Goal: Check status

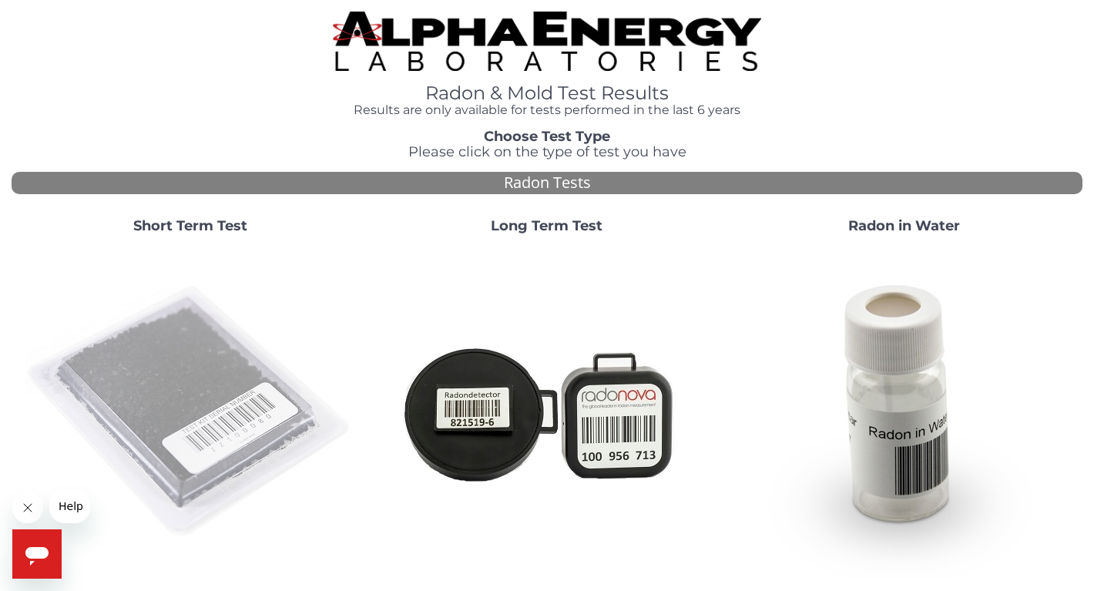
click at [297, 363] on img at bounding box center [190, 411] width 331 height 331
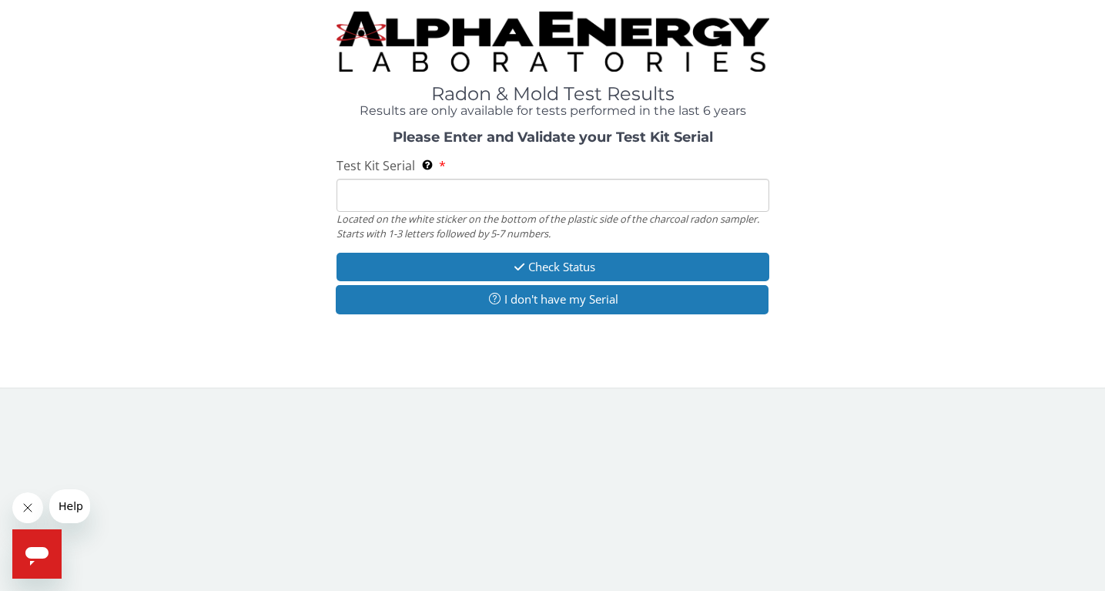
click at [418, 178] on div "Test Kit Serial Located on the white sticker on the bottom of the plastic side …" at bounding box center [553, 198] width 433 height 82
click at [397, 182] on input "Test Kit Serial Located on the white sticker on the bottom of the plastic side …" at bounding box center [553, 195] width 433 height 33
paste input "AA137465"
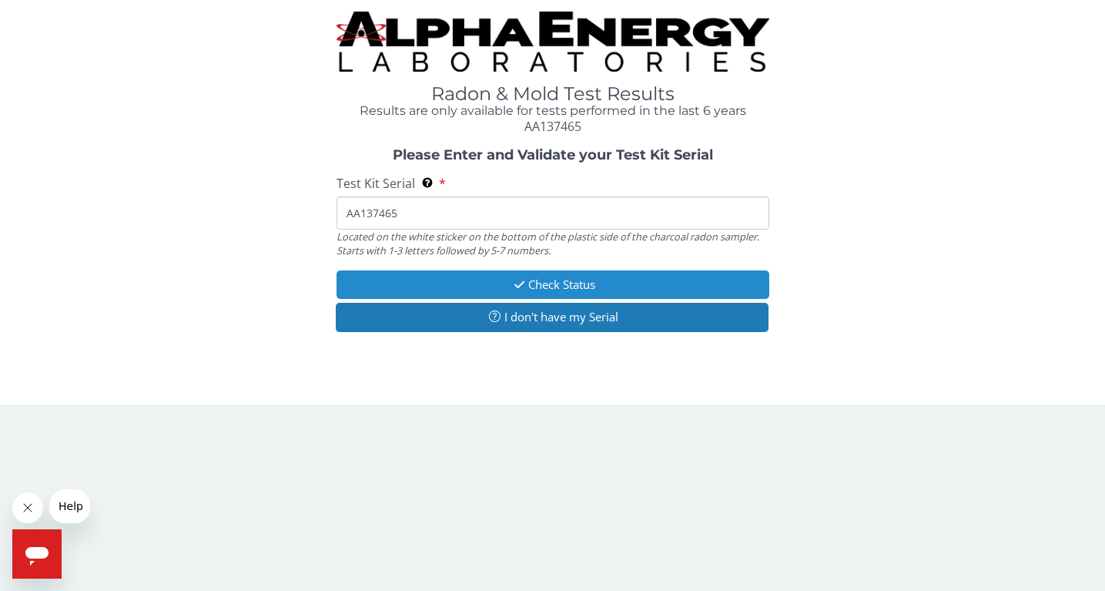
type input "AA137465"
click at [360, 288] on button "Check Status" at bounding box center [553, 284] width 433 height 28
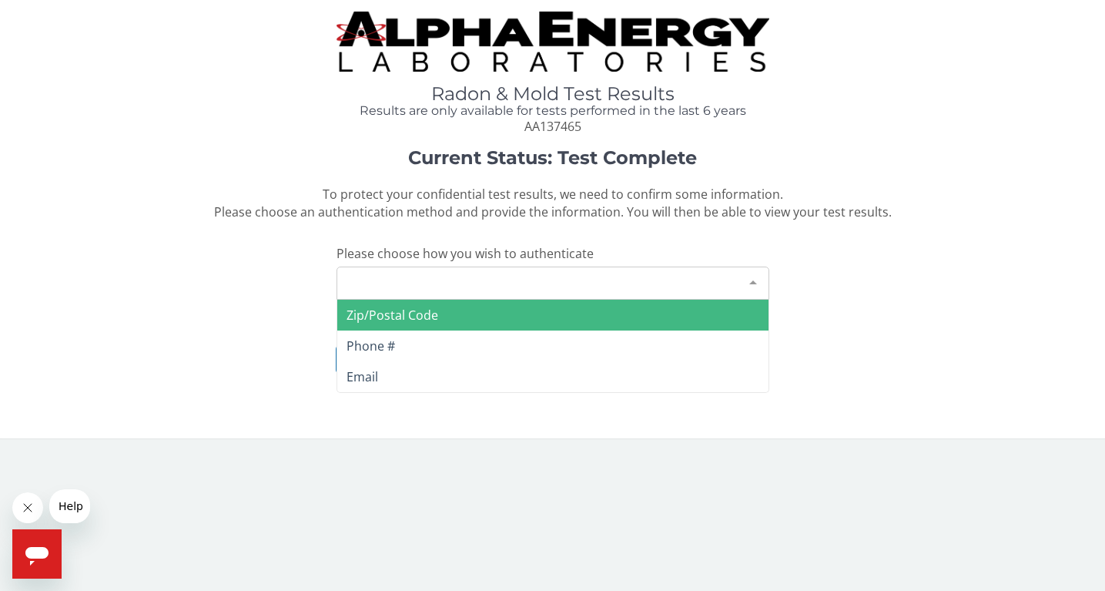
click at [348, 290] on div "Please make a selection" at bounding box center [553, 282] width 433 height 33
click at [349, 322] on span "Zip/Postal Code" at bounding box center [393, 315] width 92 height 17
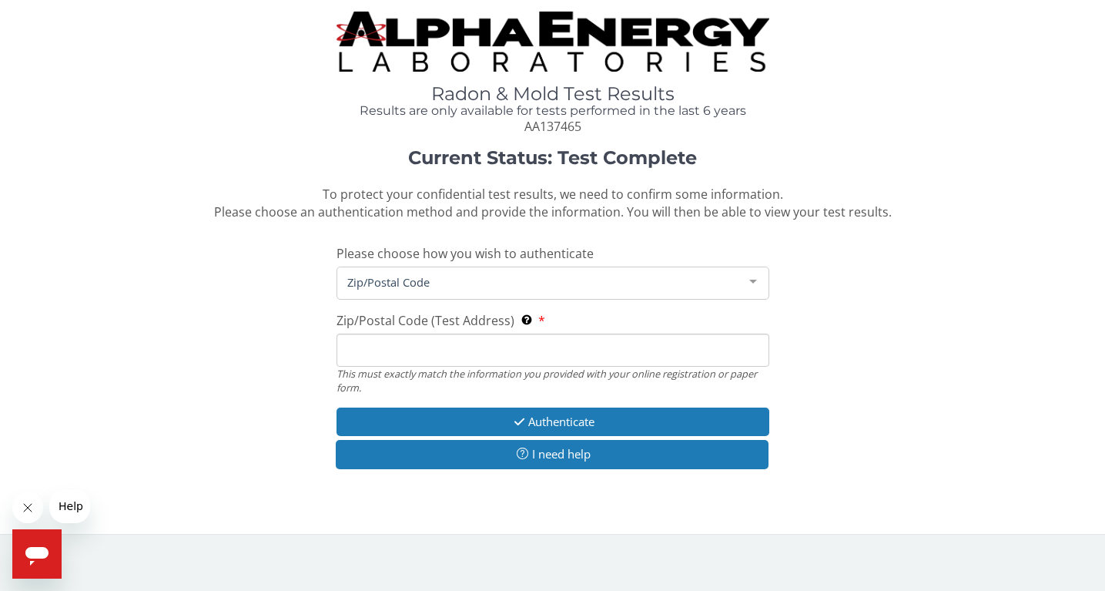
click at [349, 347] on input "Zip/Postal Code (Test Address) This must exactly match the information you prov…" at bounding box center [553, 349] width 433 height 33
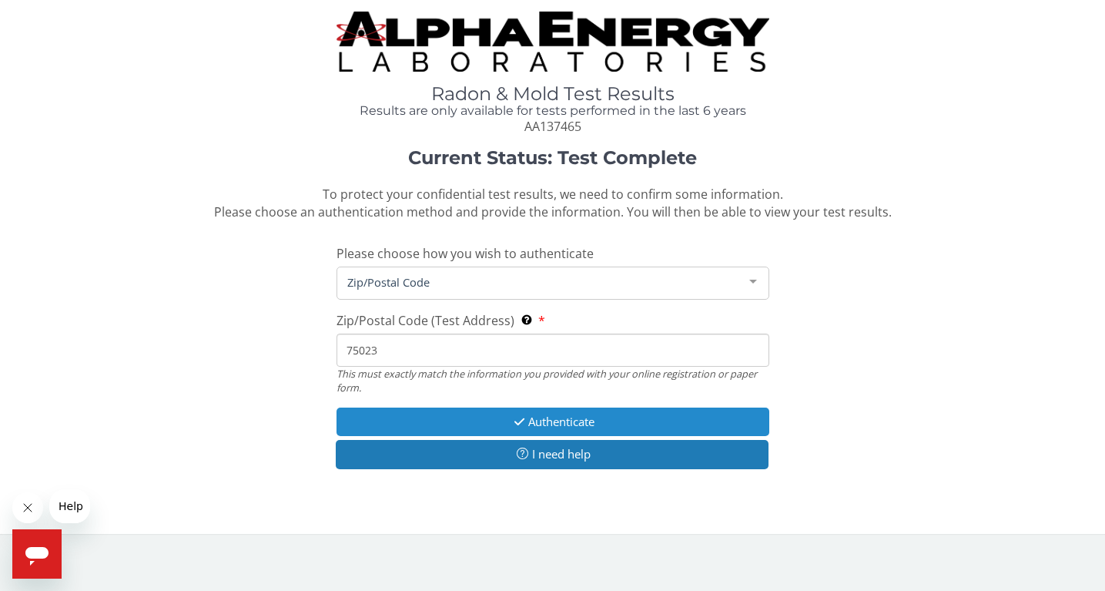
type input "75023"
click at [389, 414] on button "Authenticate" at bounding box center [553, 421] width 433 height 28
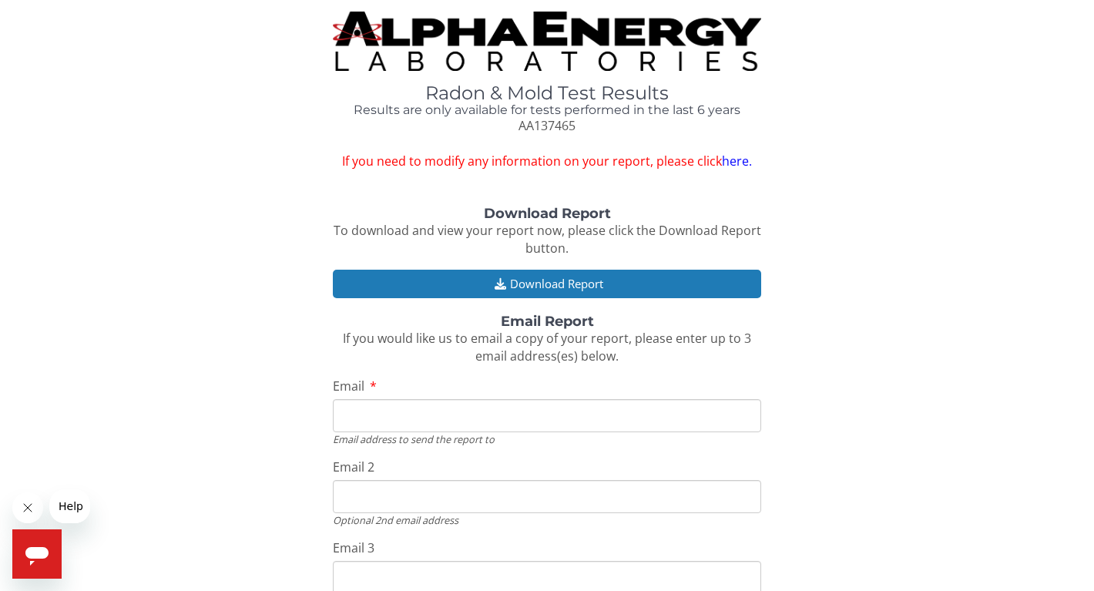
click at [404, 410] on input "Email" at bounding box center [547, 415] width 428 height 33
type input "melania.macdonald@et.eurofinsus.com"
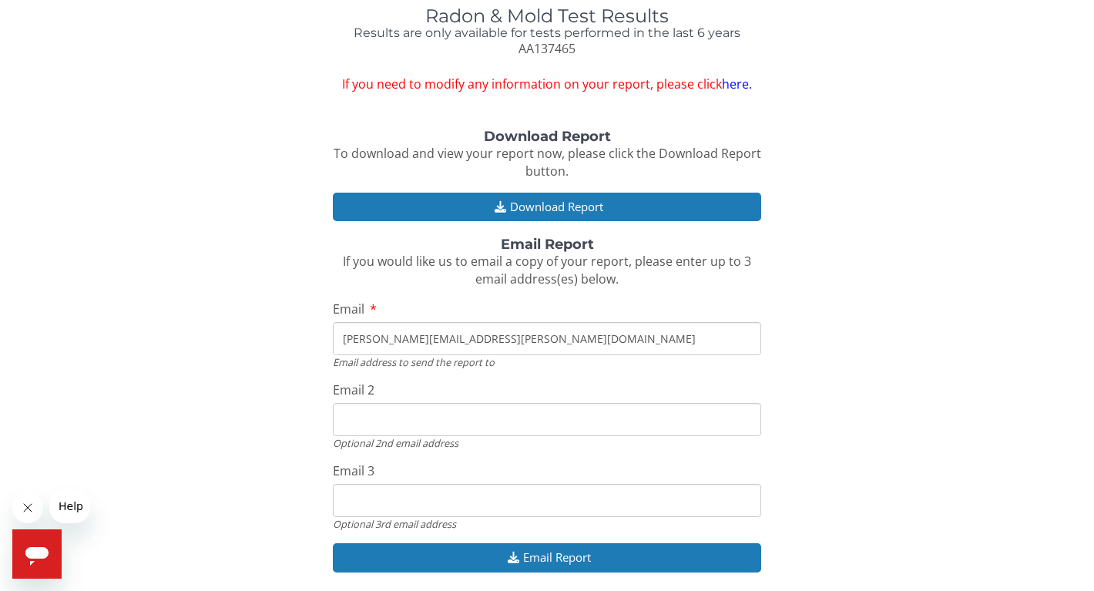
scroll to position [114, 0]
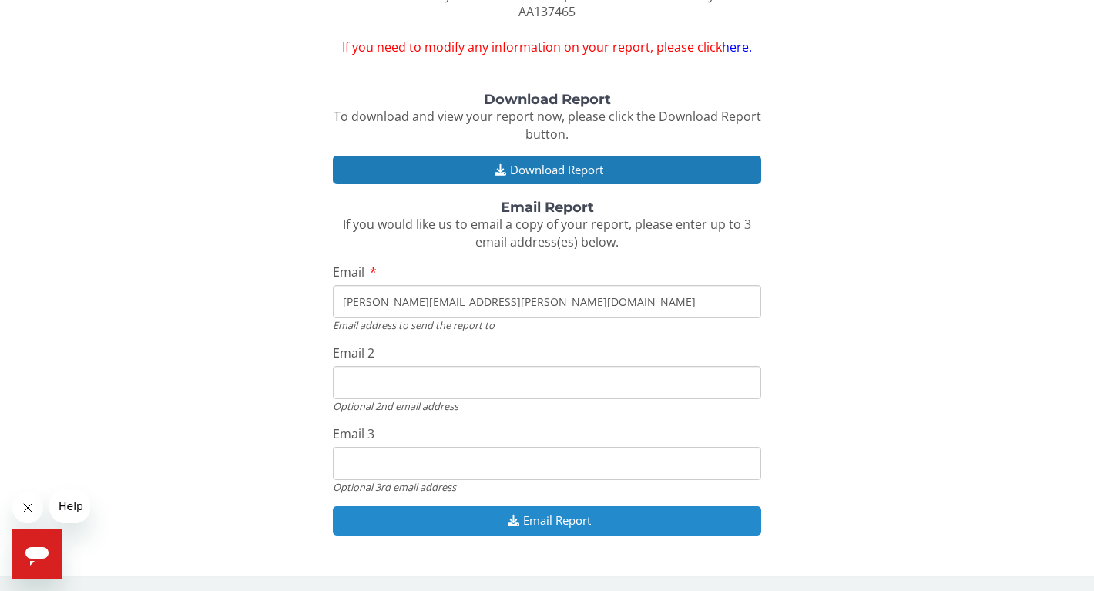
click at [459, 531] on button "Email Report" at bounding box center [547, 520] width 428 height 28
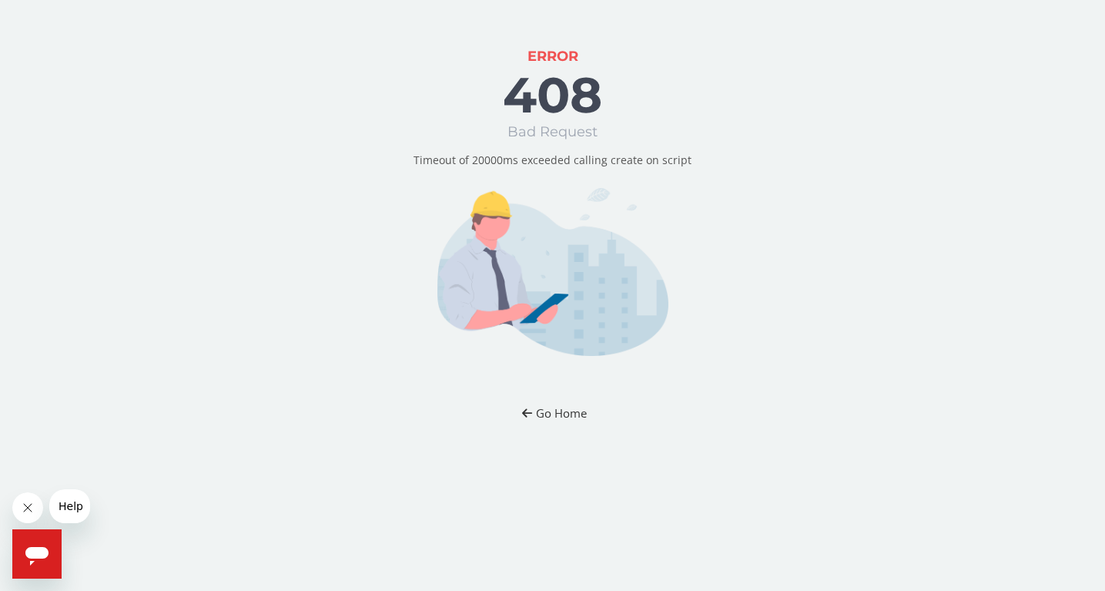
click at [541, 405] on button "Go Home" at bounding box center [553, 413] width 90 height 28
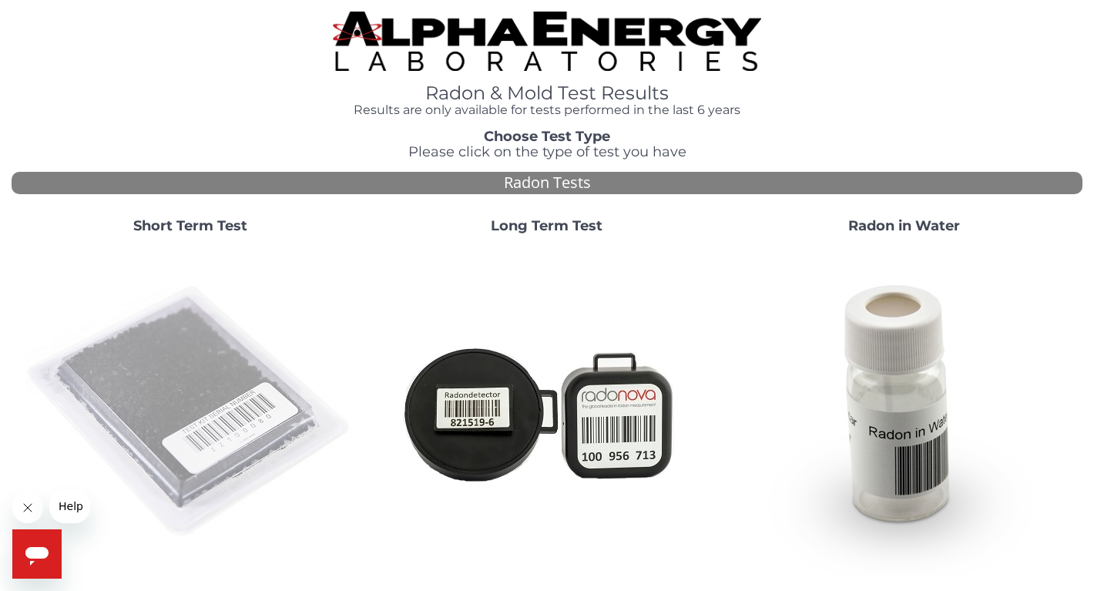
click at [171, 393] on img at bounding box center [190, 411] width 331 height 331
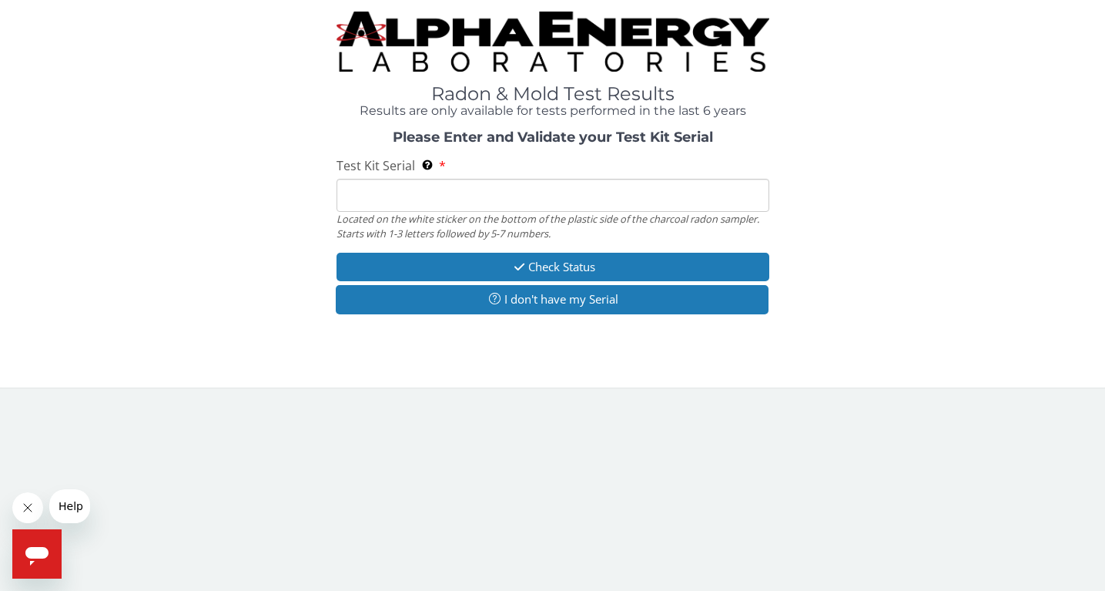
click at [436, 189] on input "Test Kit Serial Located on the white sticker on the bottom of the plastic side …" at bounding box center [553, 195] width 433 height 33
type input "AA137465"
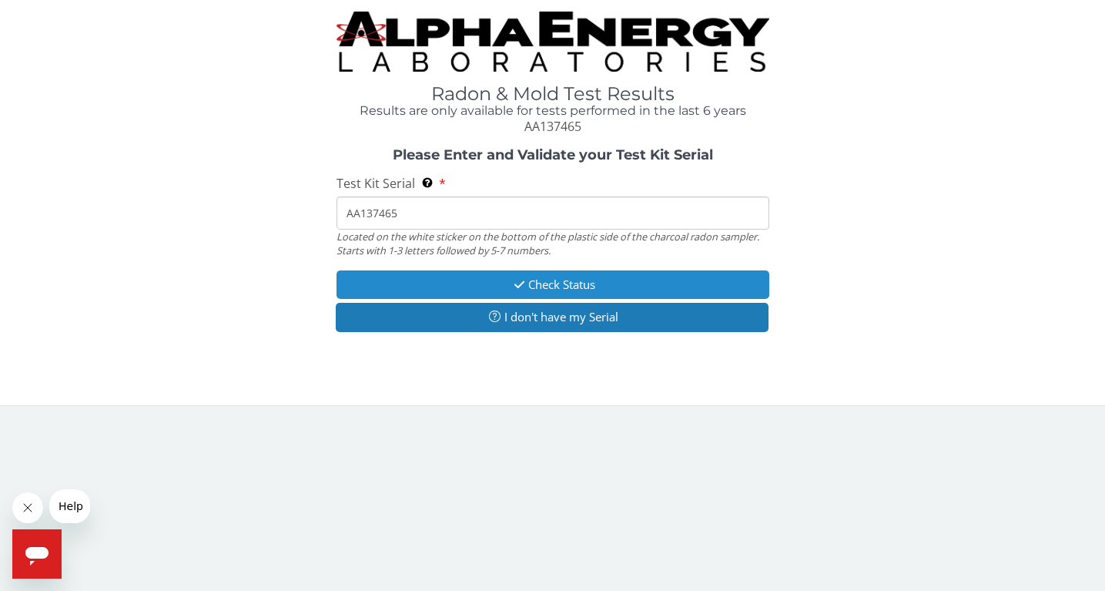
click at [434, 298] on button "Check Status" at bounding box center [553, 284] width 433 height 28
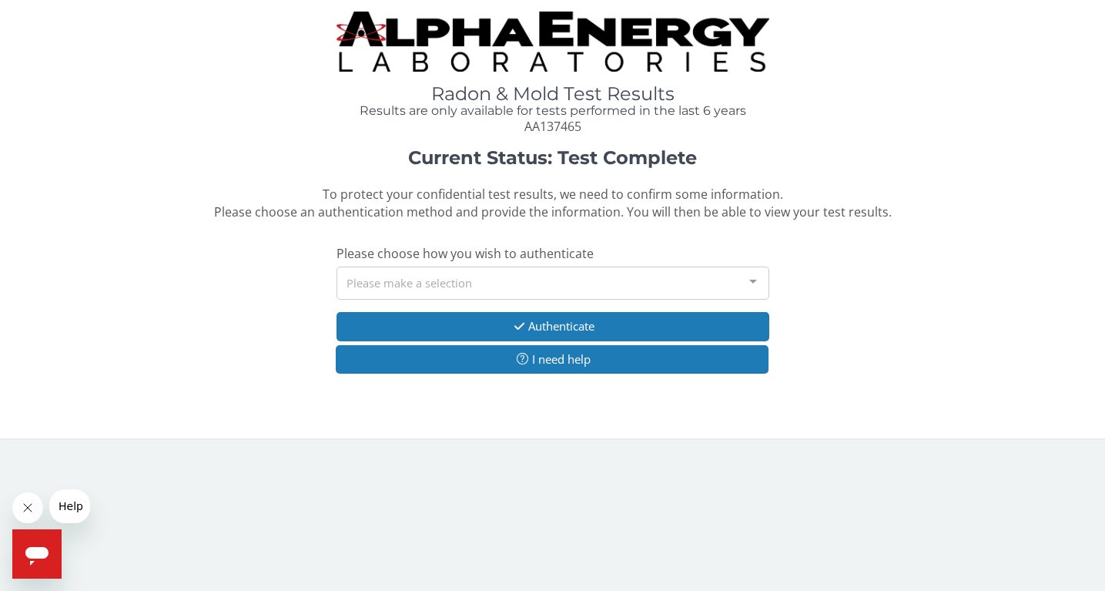
click at [386, 290] on div "Please make a selection" at bounding box center [553, 282] width 433 height 33
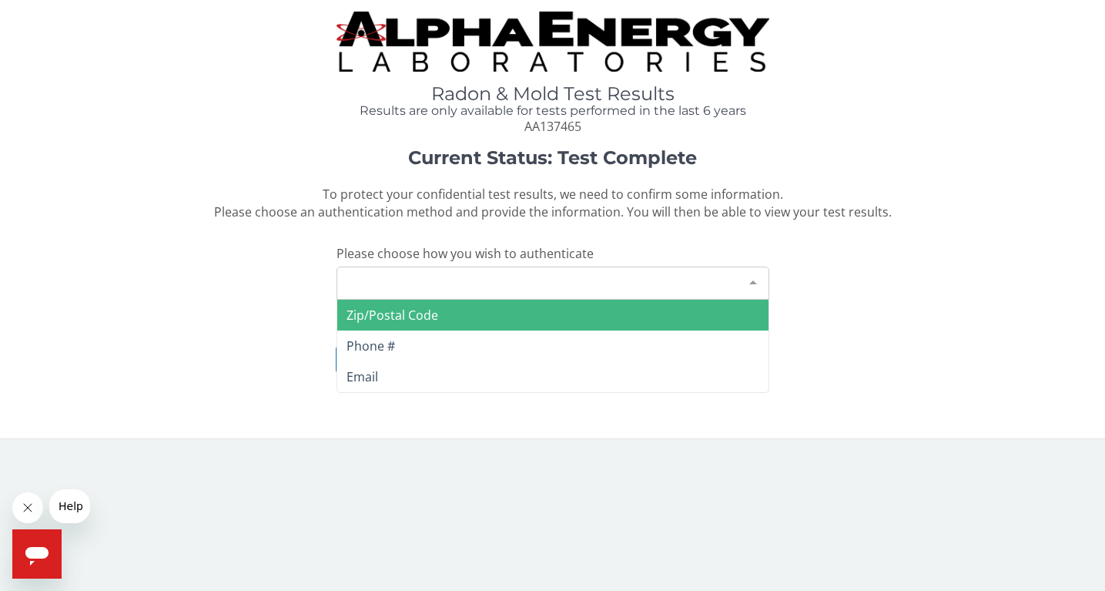
click at [388, 313] on span "Zip/Postal Code" at bounding box center [393, 315] width 92 height 17
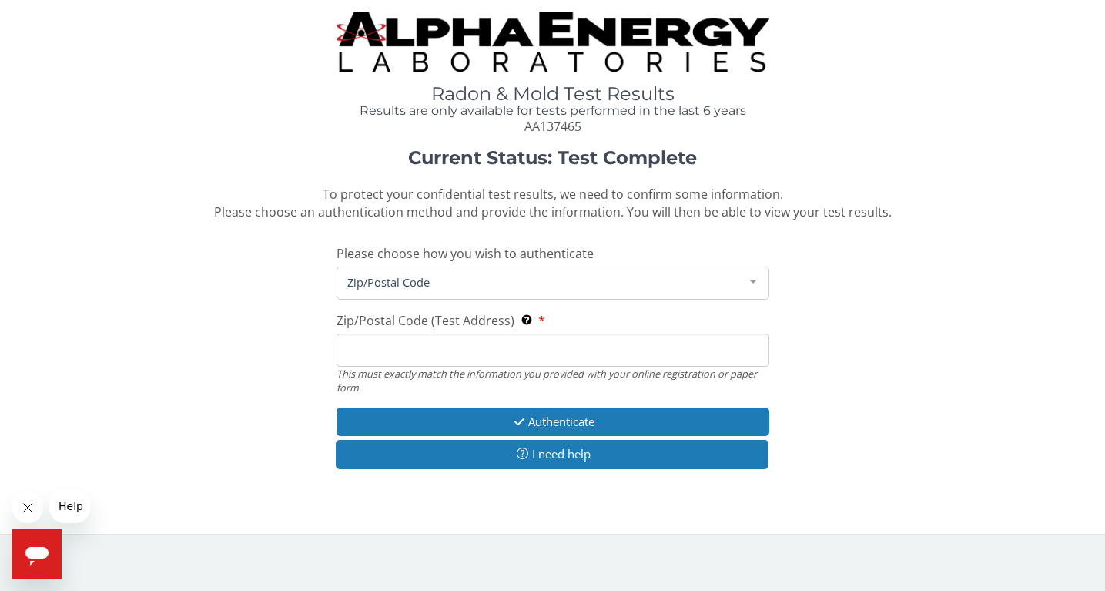
click at [384, 350] on input "Zip/Postal Code (Test Address) This must exactly match the information you prov…" at bounding box center [553, 349] width 433 height 33
type input "75023"
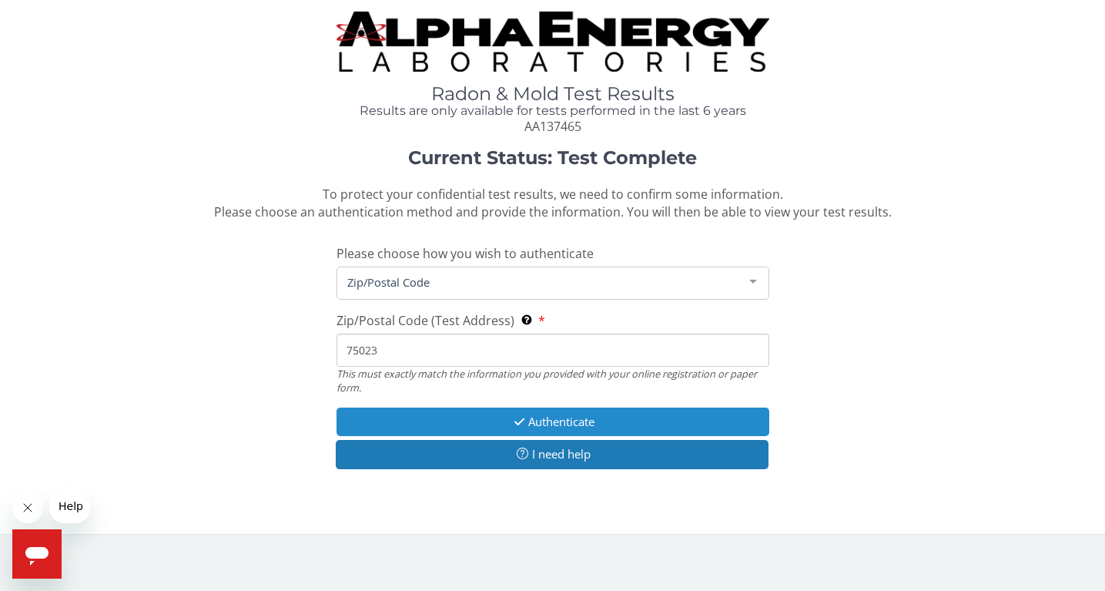
click at [476, 426] on button "Authenticate" at bounding box center [553, 421] width 433 height 28
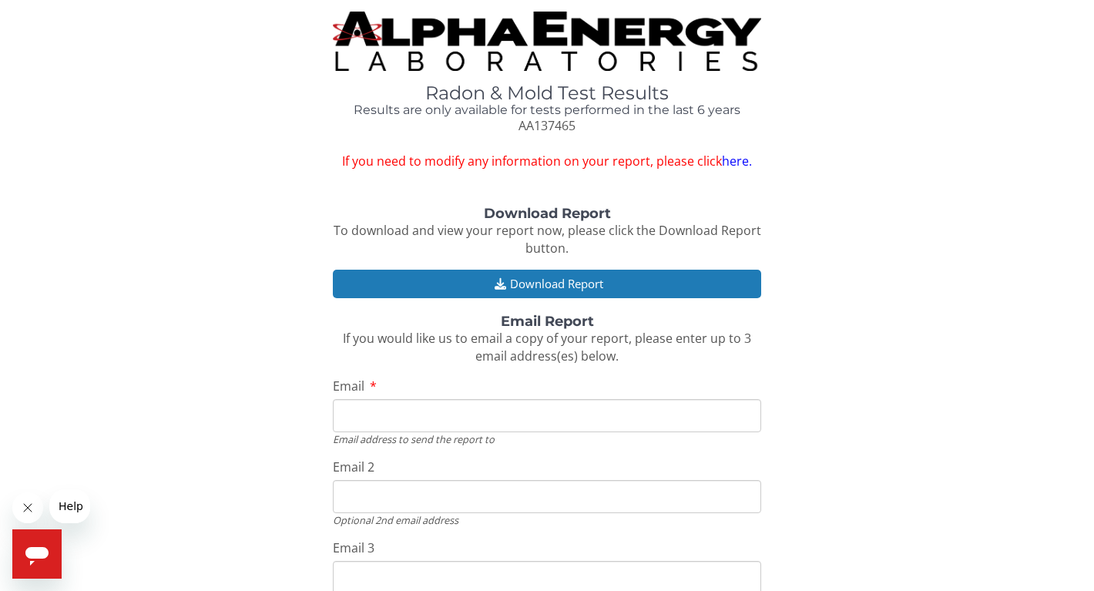
click at [397, 417] on input "Email" at bounding box center [547, 415] width 428 height 33
type input "melania.macdonald@et.eurofinsus.com"
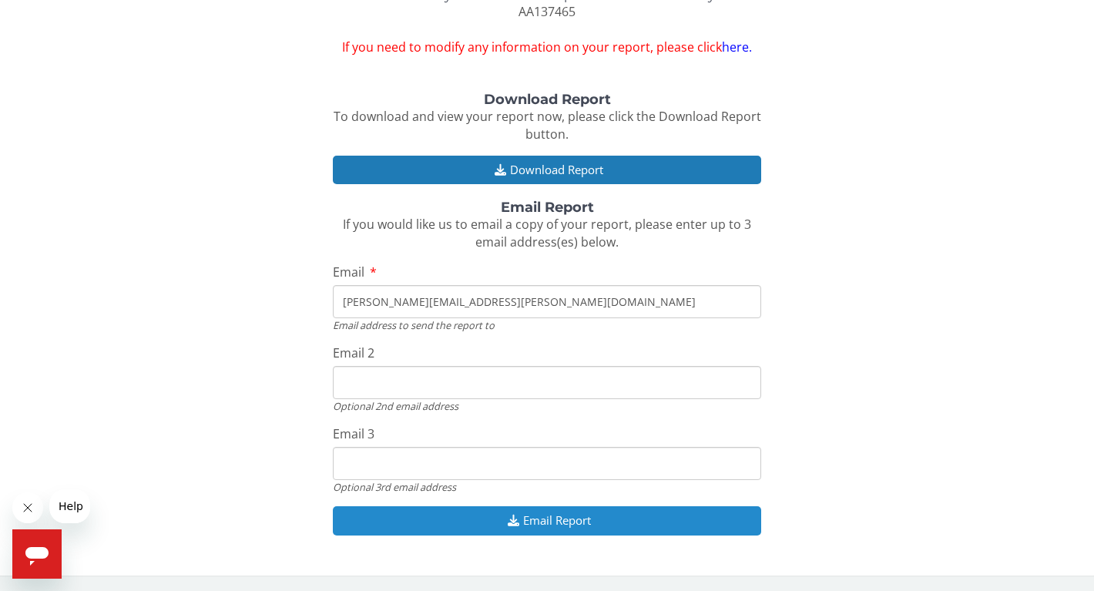
click at [469, 524] on button "Email Report" at bounding box center [547, 520] width 428 height 28
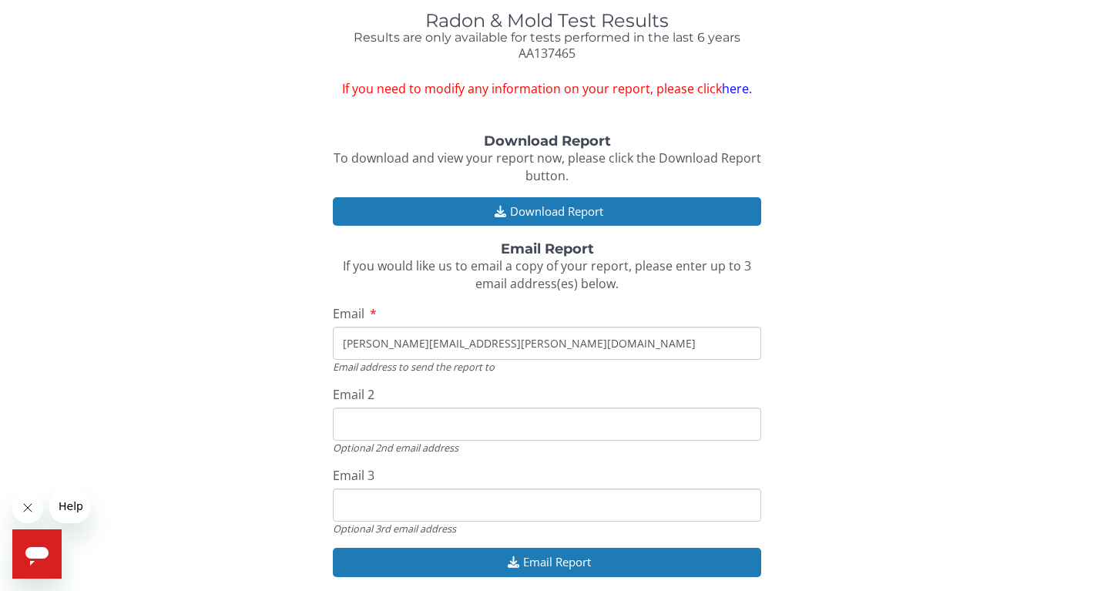
scroll to position [0, 0]
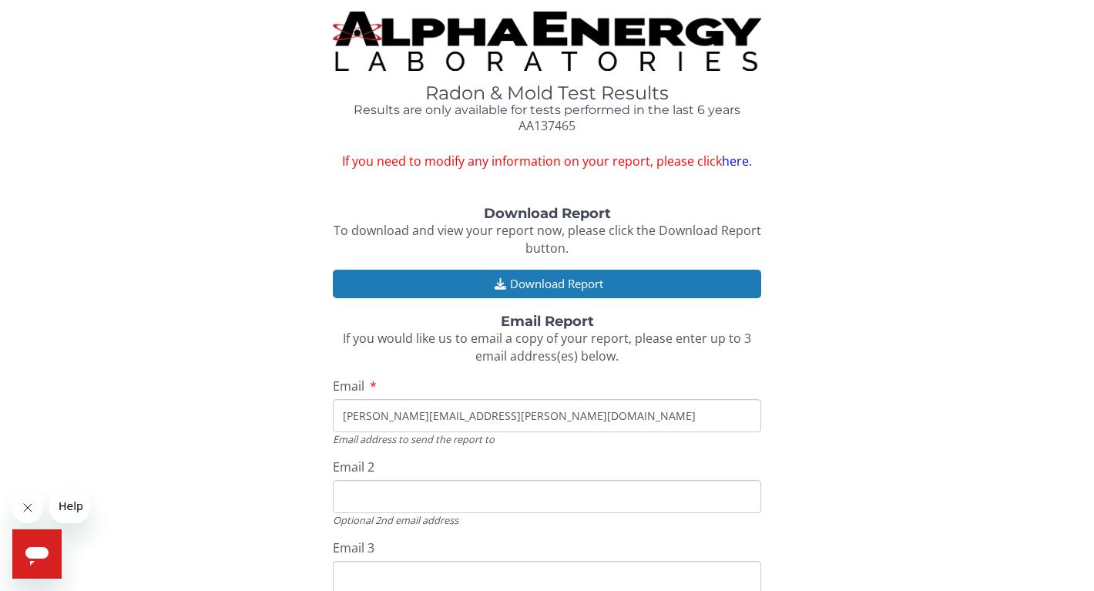
click at [524, 119] on span "AA137465" at bounding box center [546, 125] width 57 height 17
copy span "AA137465"
